Goal: Find specific page/section

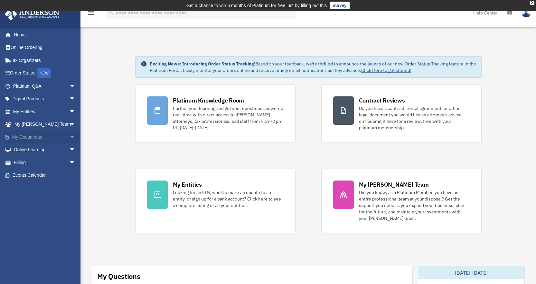
click at [34, 137] on link "My Documents arrow_drop_down" at bounding box center [45, 136] width 81 height 13
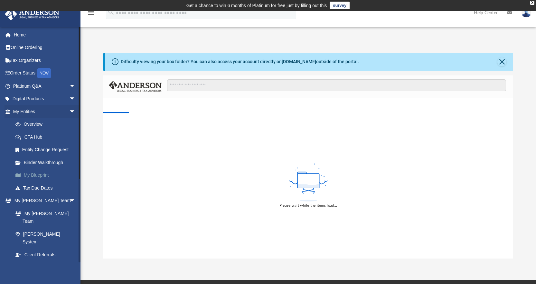
click at [43, 175] on link "My Blueprint" at bounding box center [47, 175] width 76 height 13
